Goal: Communication & Community: Connect with others

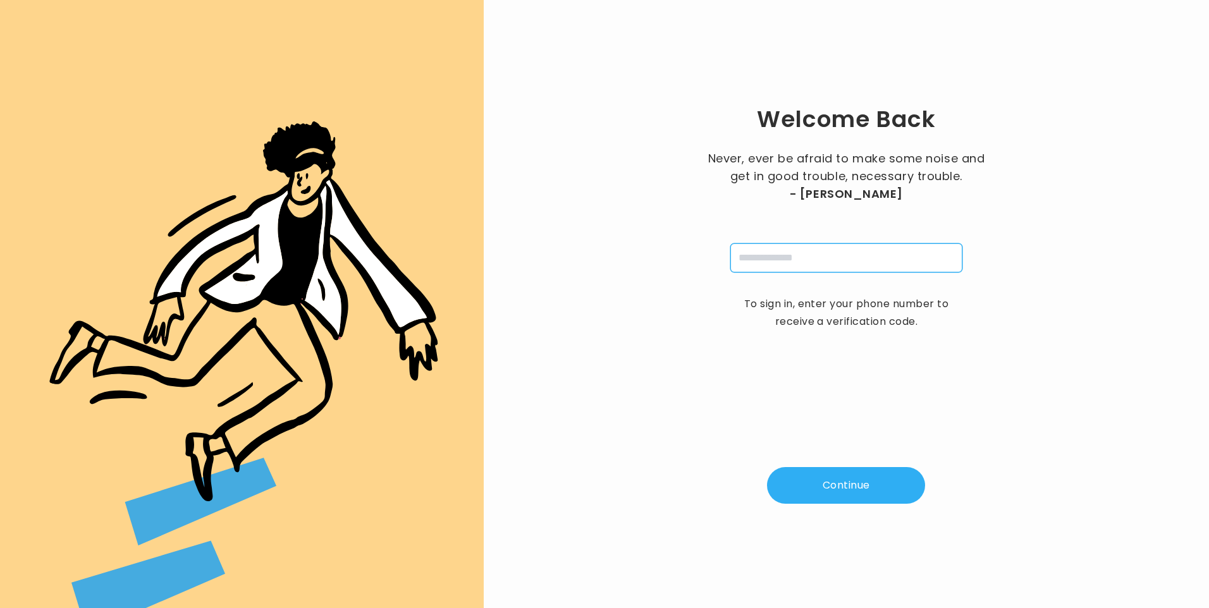
click at [746, 259] on input "tel" at bounding box center [846, 257] width 232 height 29
type input "**********"
click at [847, 486] on button "Continue" at bounding box center [846, 485] width 158 height 37
type input "*"
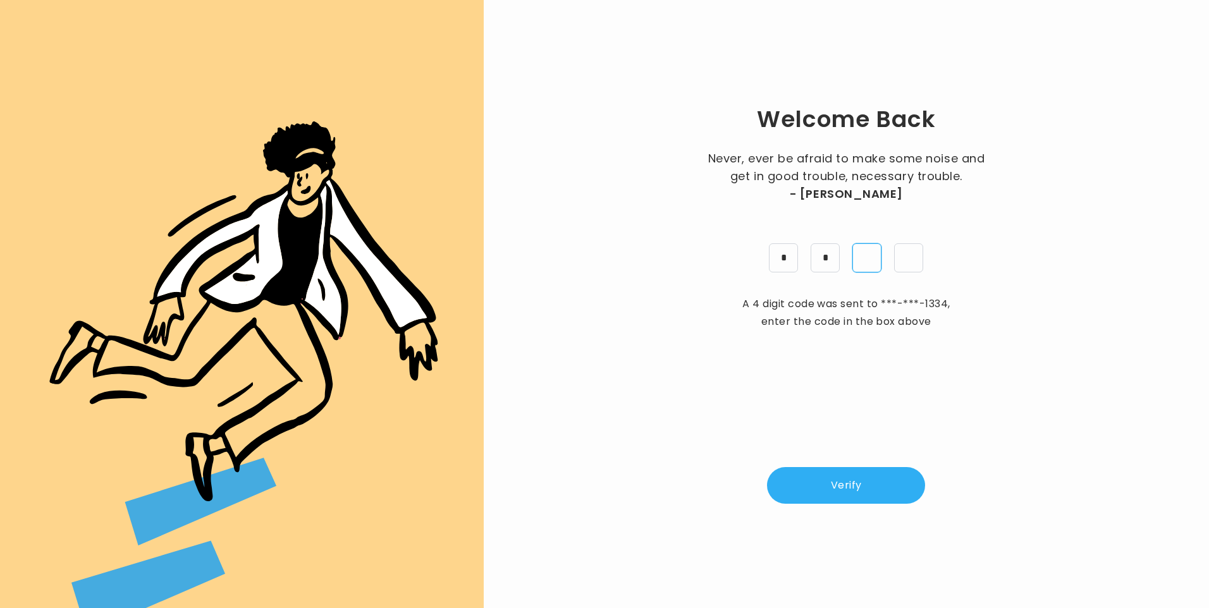
type input "*"
click at [842, 479] on button "Verify" at bounding box center [846, 485] width 158 height 37
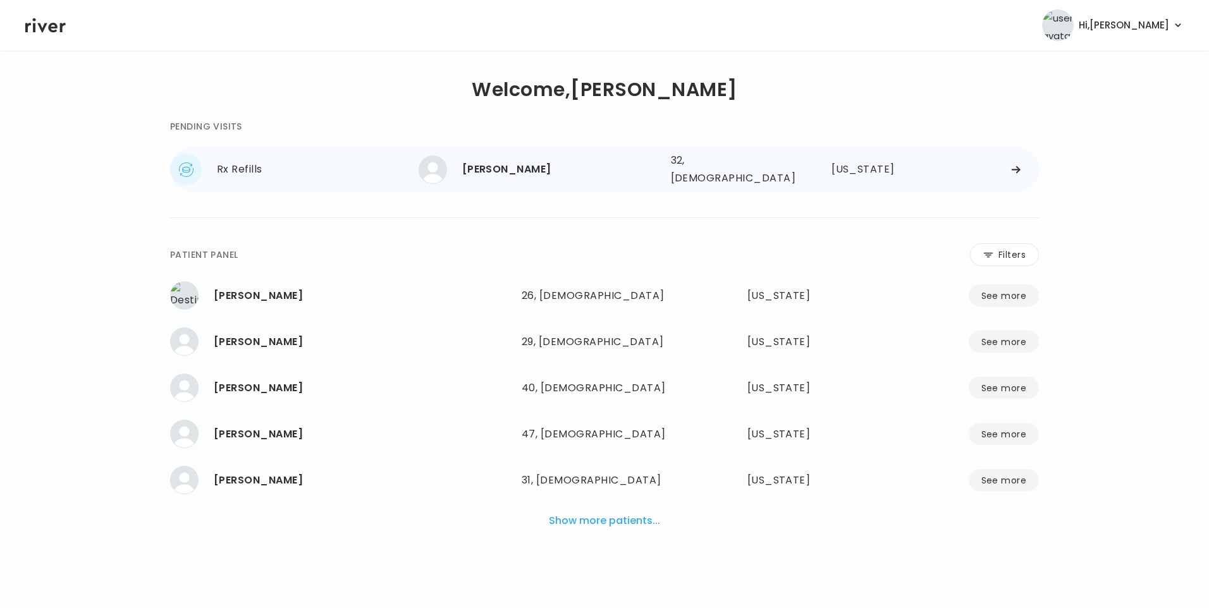
click at [525, 170] on div "[PERSON_NAME]" at bounding box center [561, 170] width 199 height 18
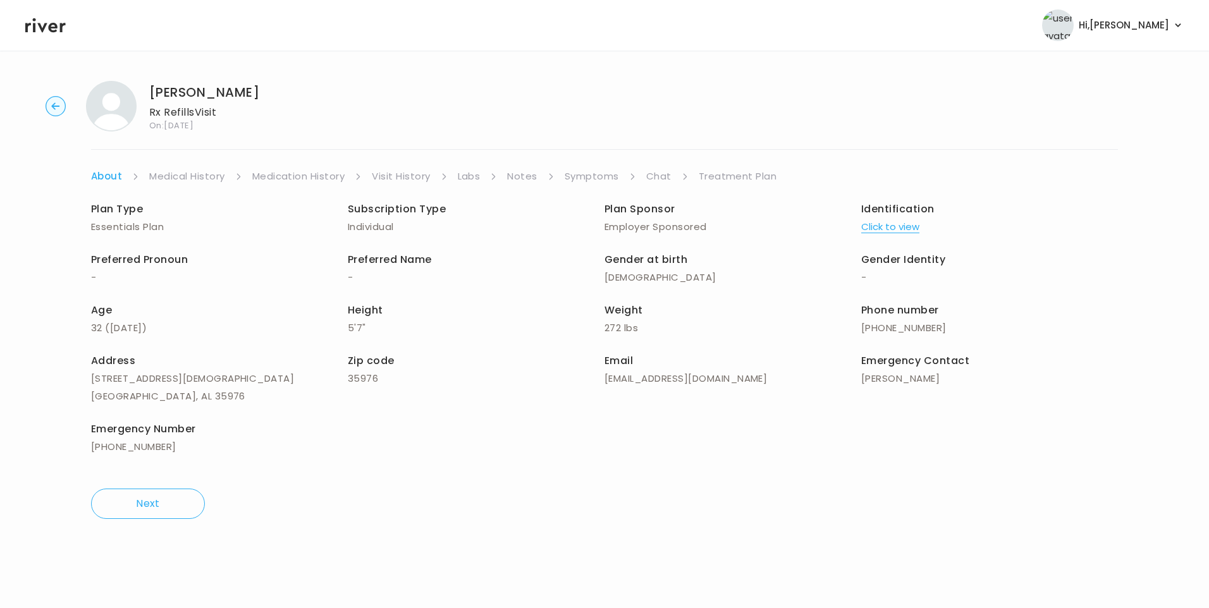
click at [665, 181] on link "Chat" at bounding box center [658, 177] width 25 height 18
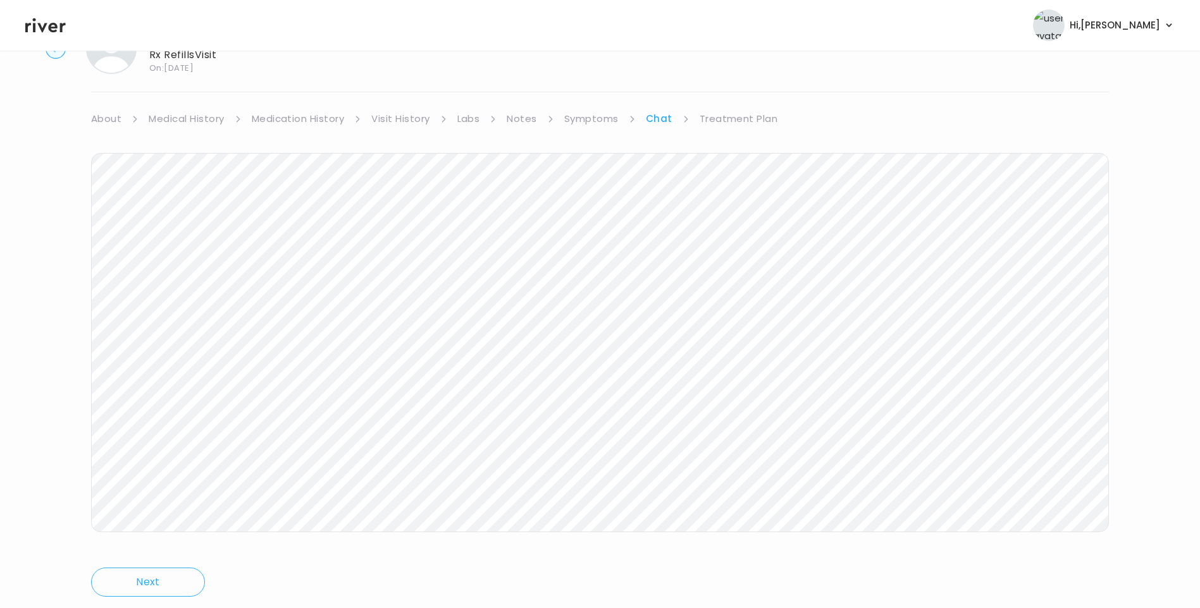
scroll to position [94, 0]
click at [40, 21] on icon at bounding box center [45, 25] width 40 height 19
